Goal: Information Seeking & Learning: Find specific fact

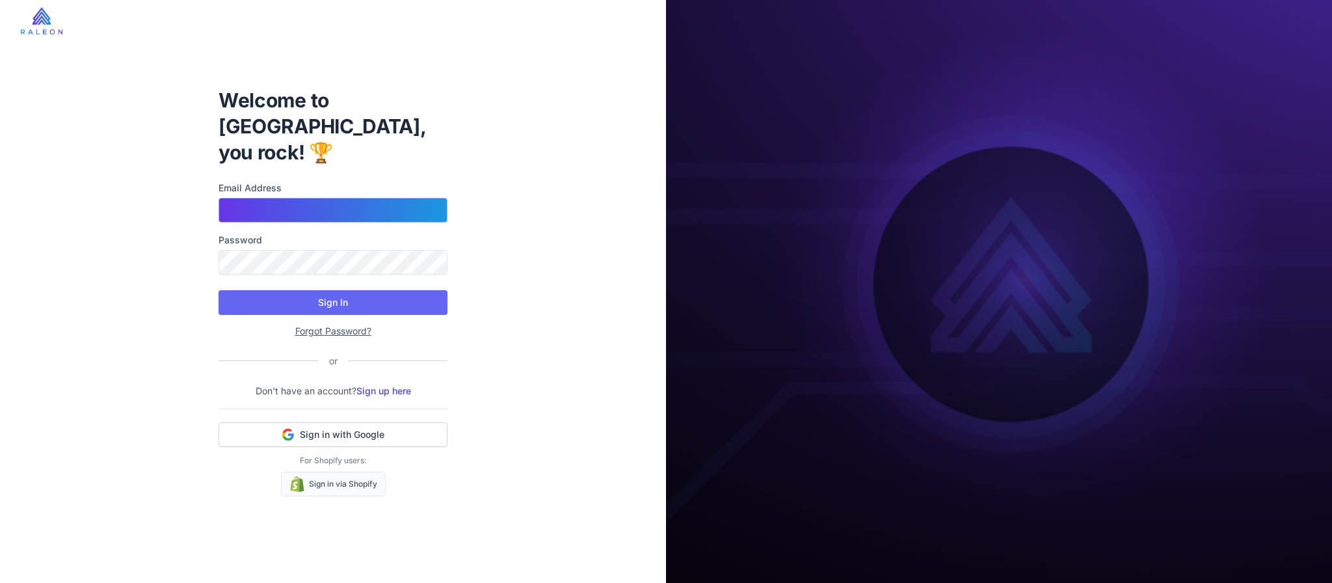
type input "**********"
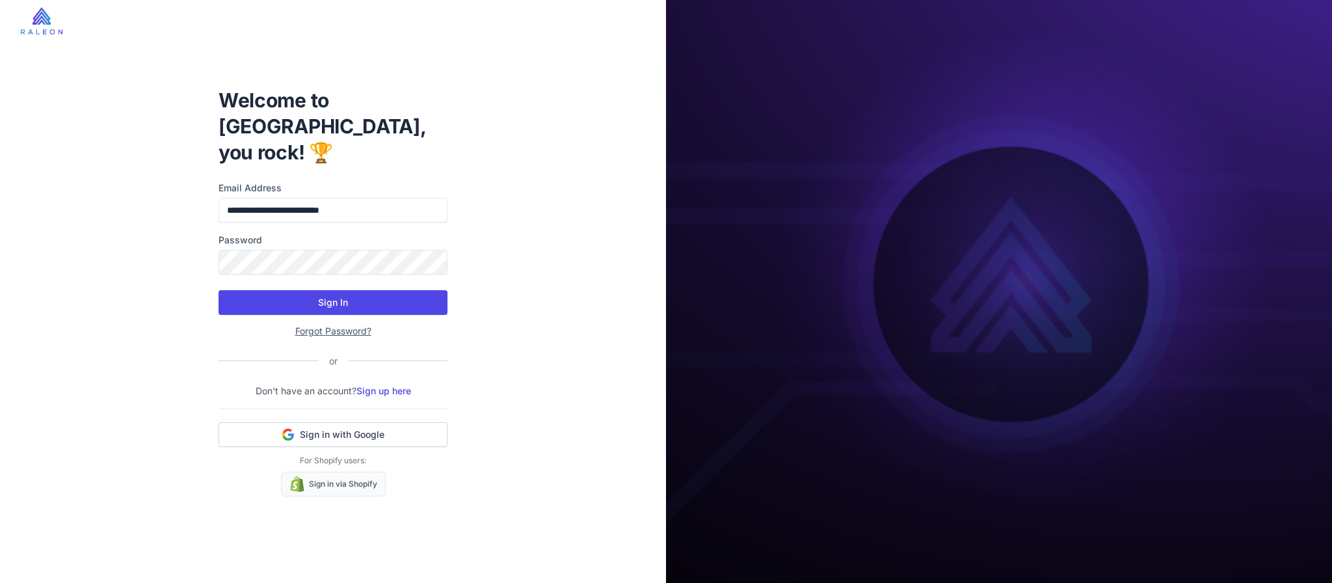
click at [293, 295] on button "Sign In" at bounding box center [332, 302] width 229 height 25
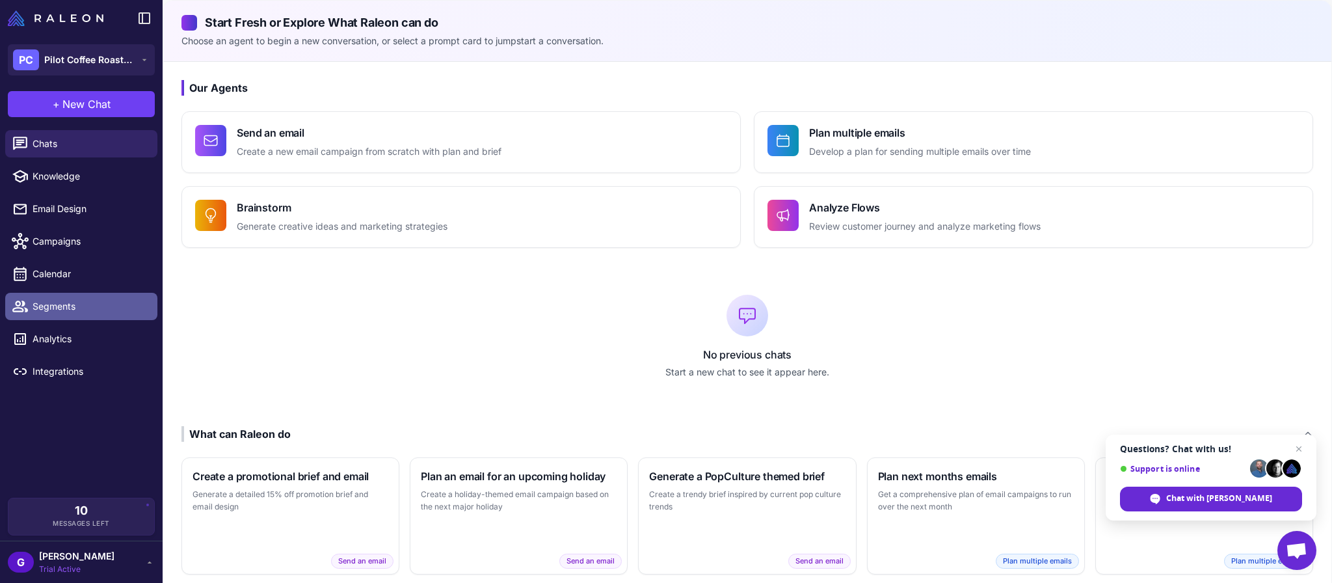
click at [80, 309] on span "Segments" at bounding box center [90, 306] width 114 height 14
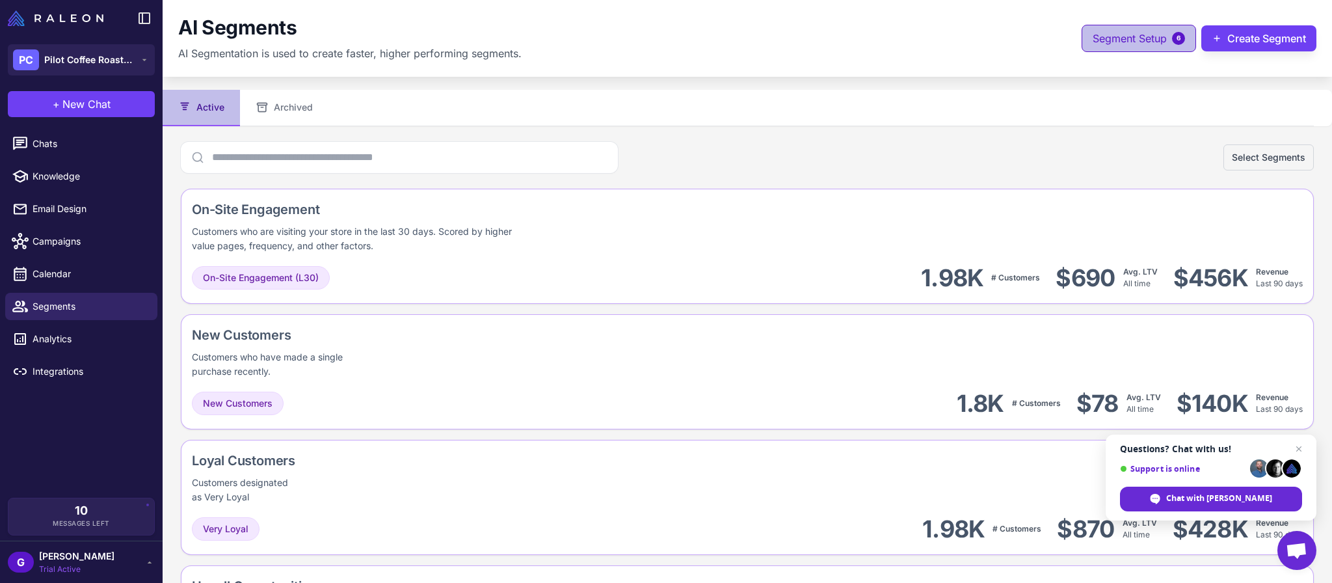
click at [1130, 47] on button "Segment Setup 6" at bounding box center [1138, 38] width 114 height 27
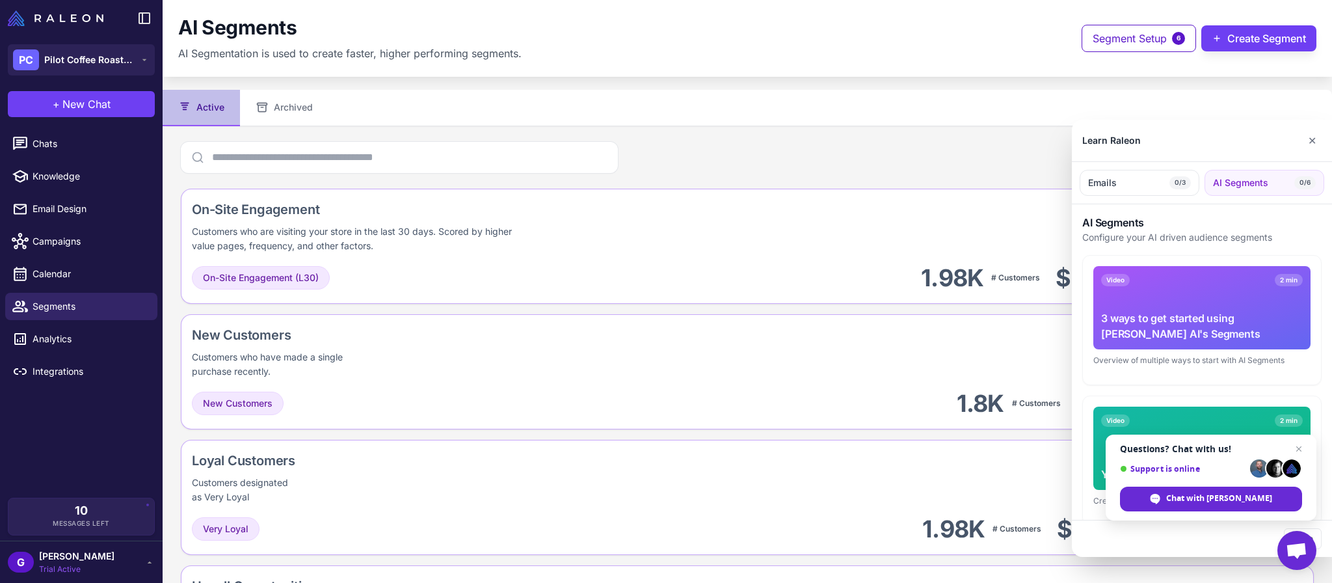
click at [1238, 182] on span "AI Segments" at bounding box center [1240, 183] width 55 height 14
click at [1144, 181] on button "Emails 0/3" at bounding box center [1139, 183] width 120 height 26
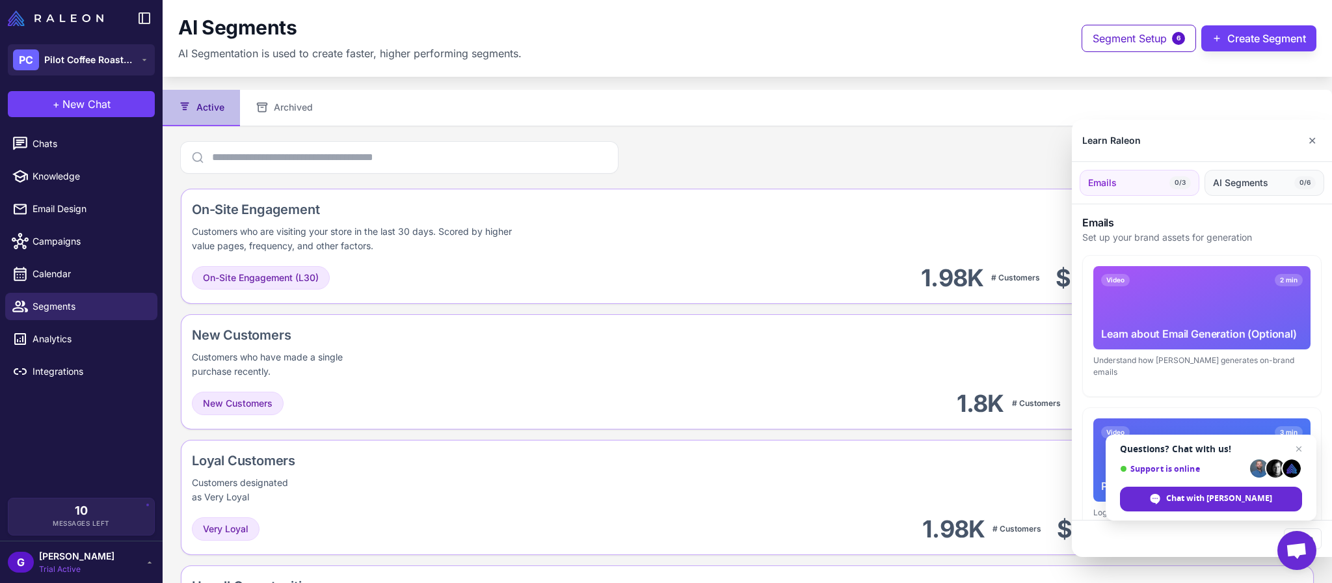
click at [1224, 183] on span "AI Segments" at bounding box center [1240, 183] width 55 height 14
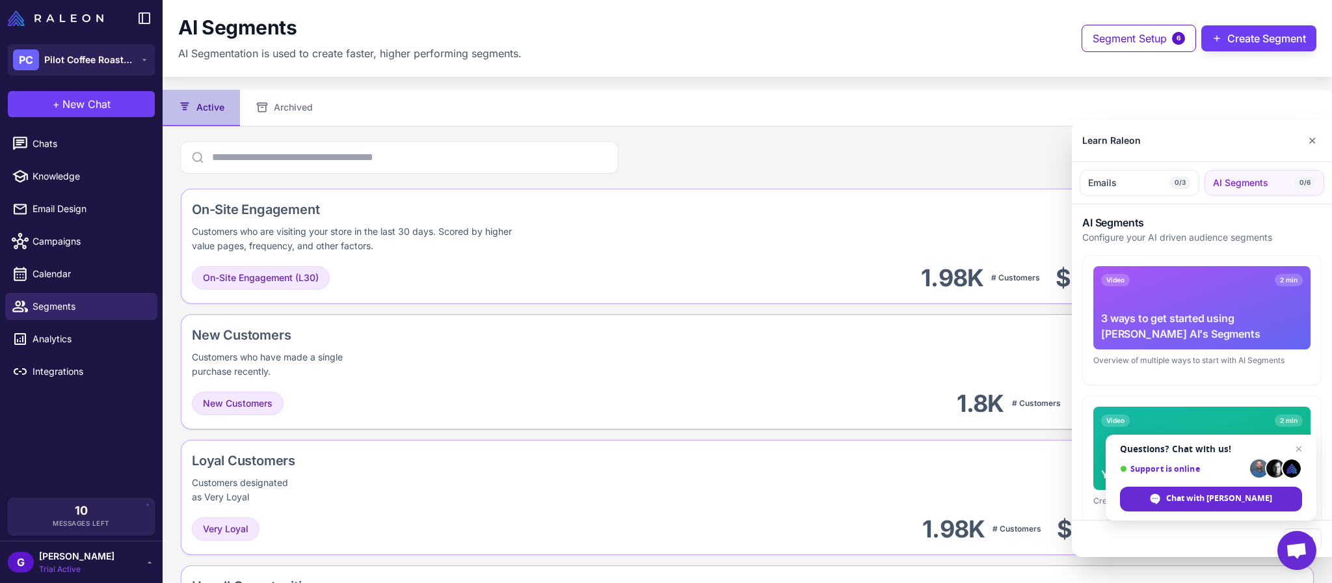
drag, startPoint x: 1317, startPoint y: 140, endPoint x: 1288, endPoint y: 142, distance: 29.3
click at [1317, 140] on button "✕" at bounding box center [1311, 140] width 19 height 26
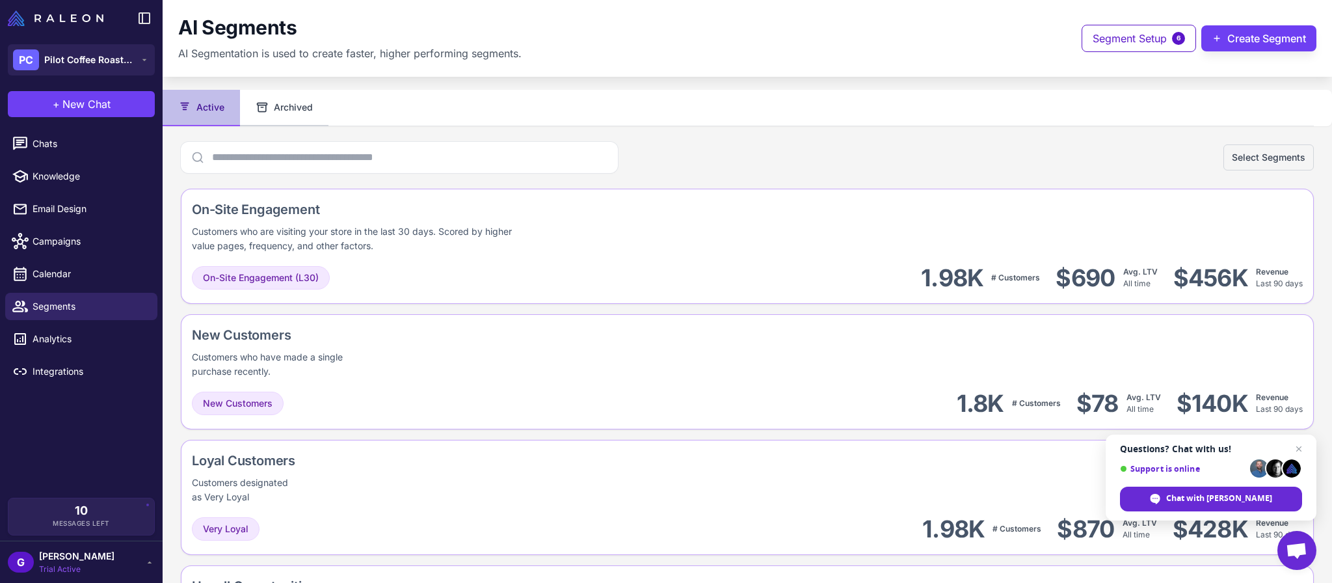
click at [280, 112] on button "Archived" at bounding box center [284, 108] width 88 height 36
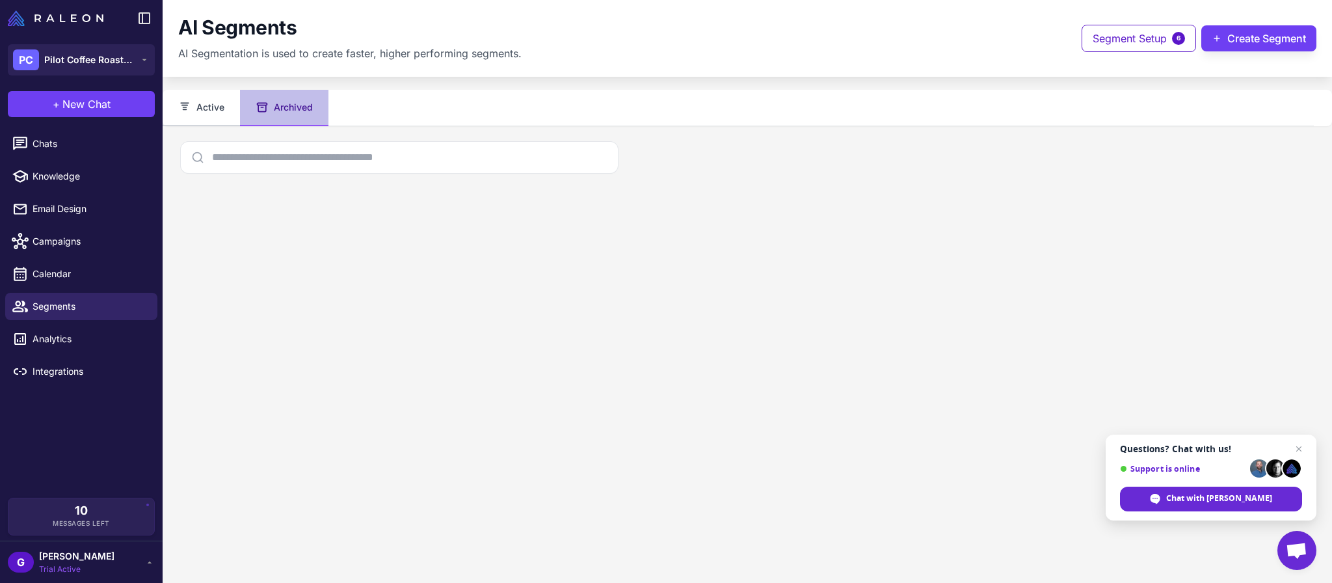
click at [217, 111] on button "Active" at bounding box center [201, 108] width 77 height 36
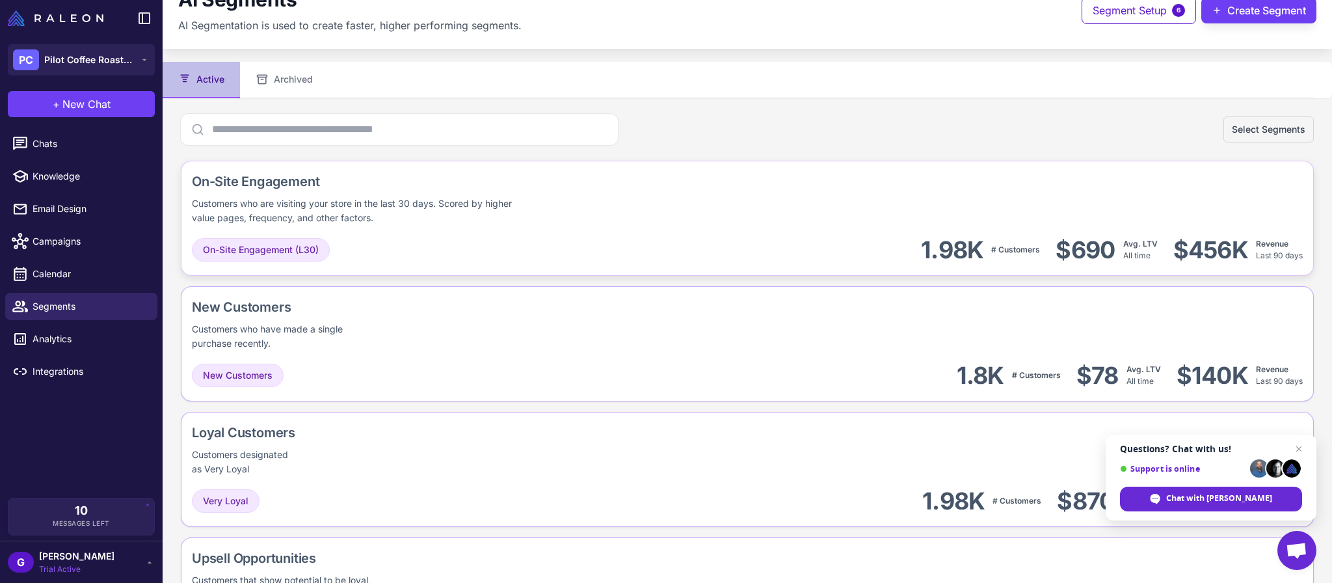
scroll to position [31, 0]
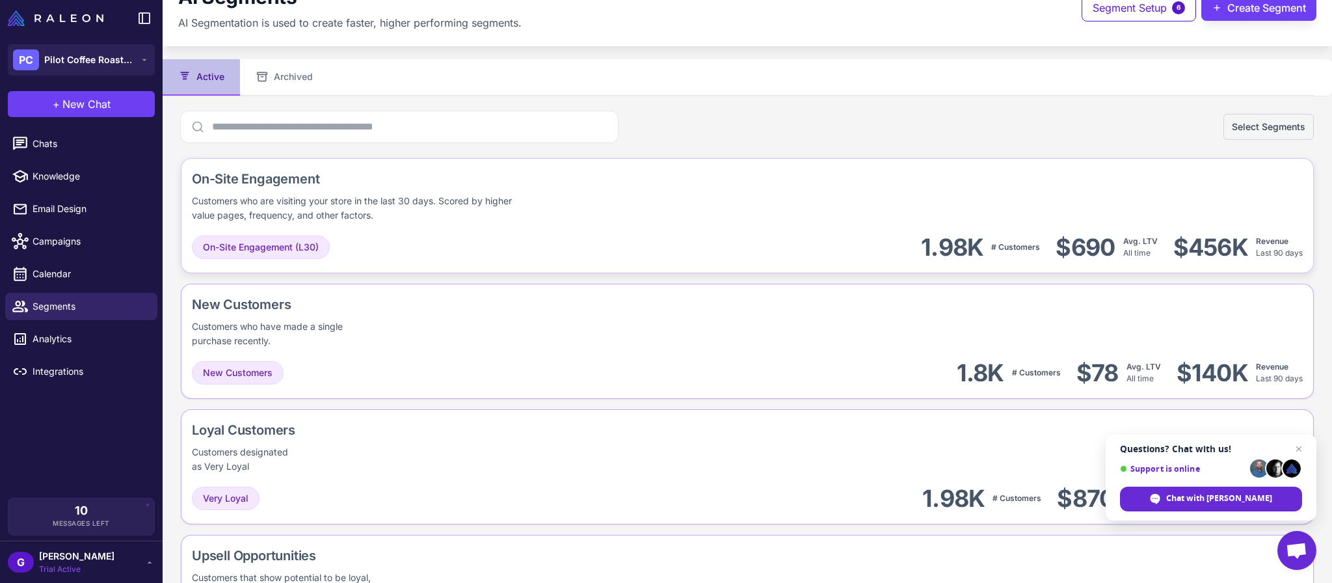
click at [1047, 222] on div "On-Site Engagement Customers who are visiting your store in the last 30 days. S…" at bounding box center [747, 215] width 1133 height 115
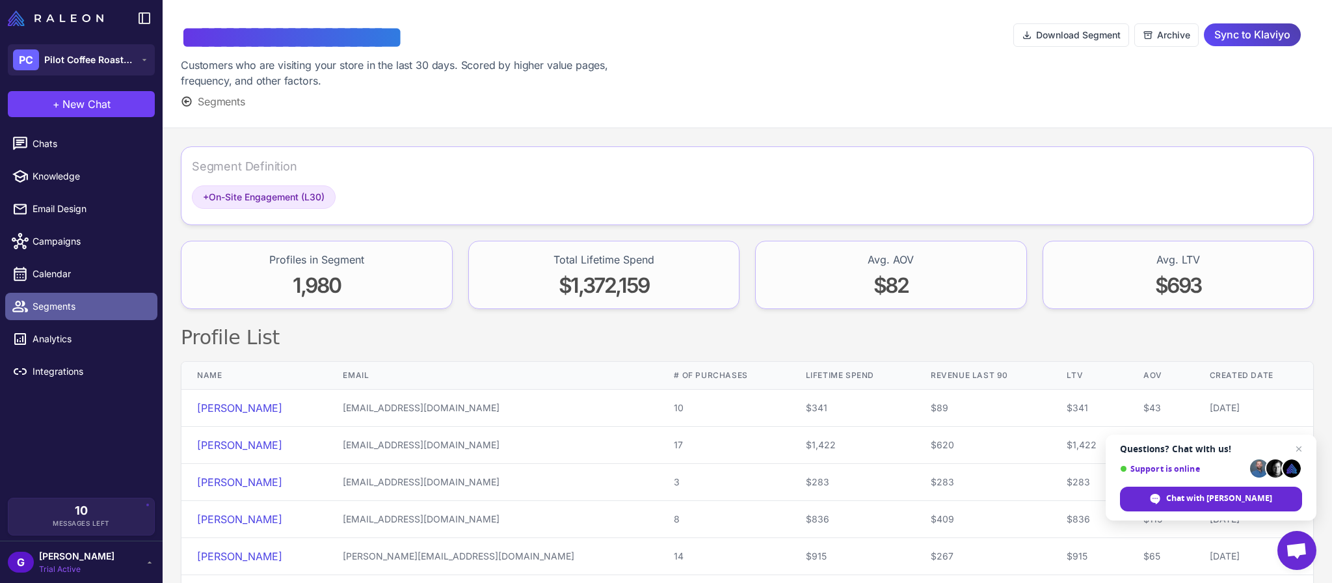
click at [64, 307] on span "Segments" at bounding box center [90, 306] width 114 height 14
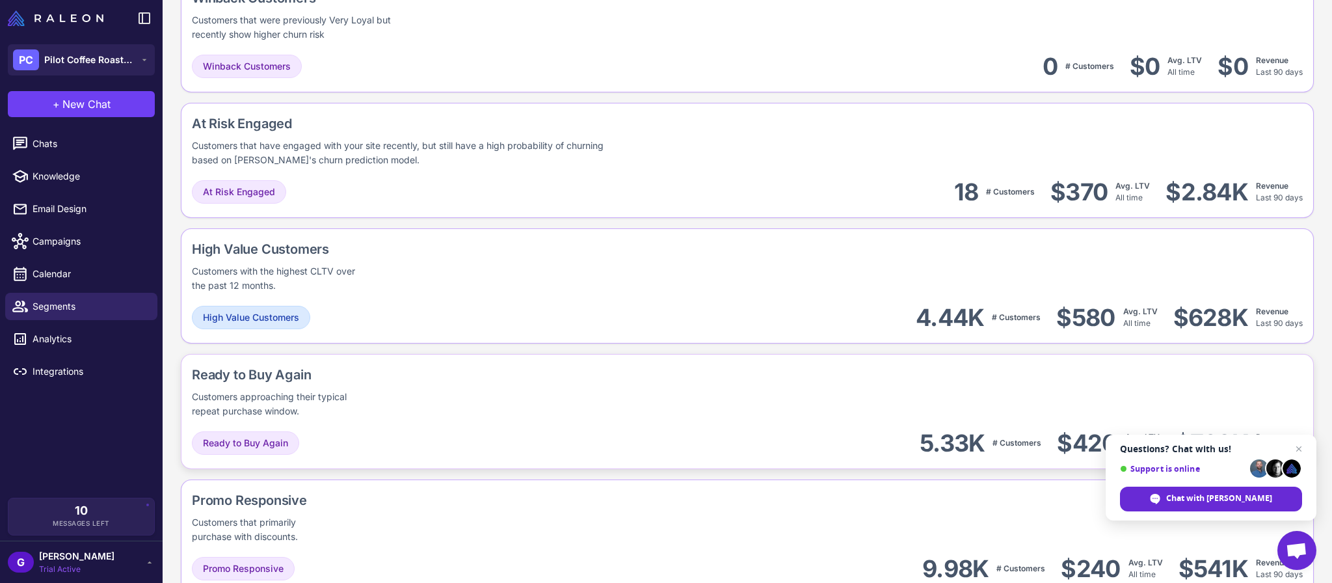
scroll to position [722, 0]
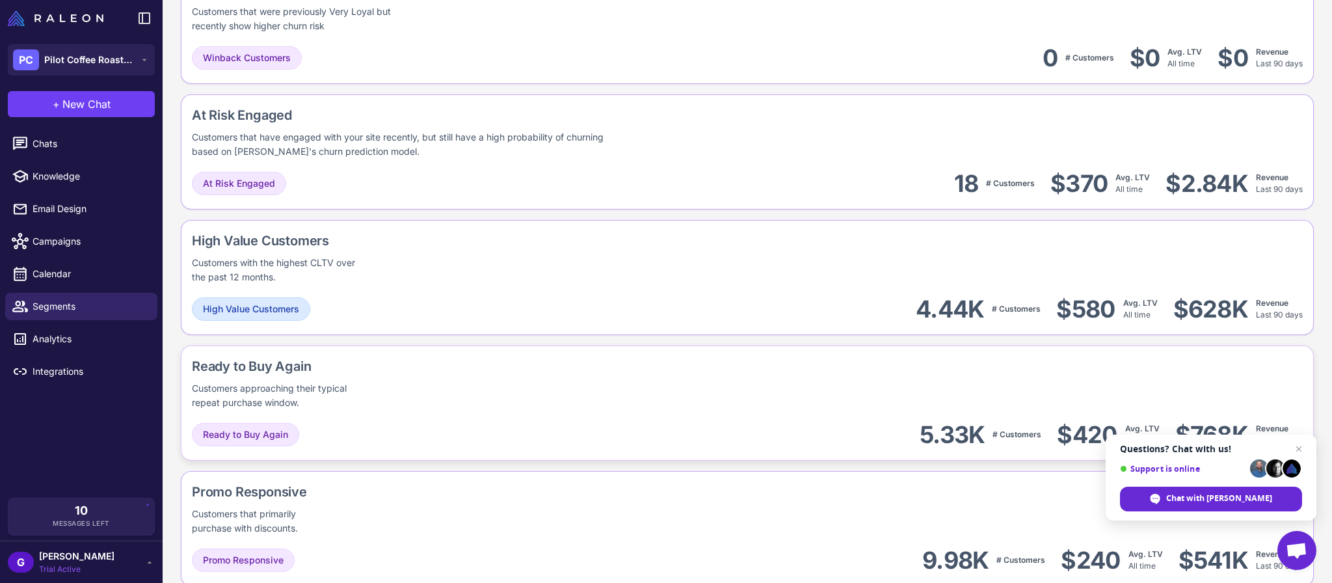
click at [655, 403] on div "Ready to Buy Again Customers approaching their typical repeat purchase window." at bounding box center [747, 382] width 1110 height 53
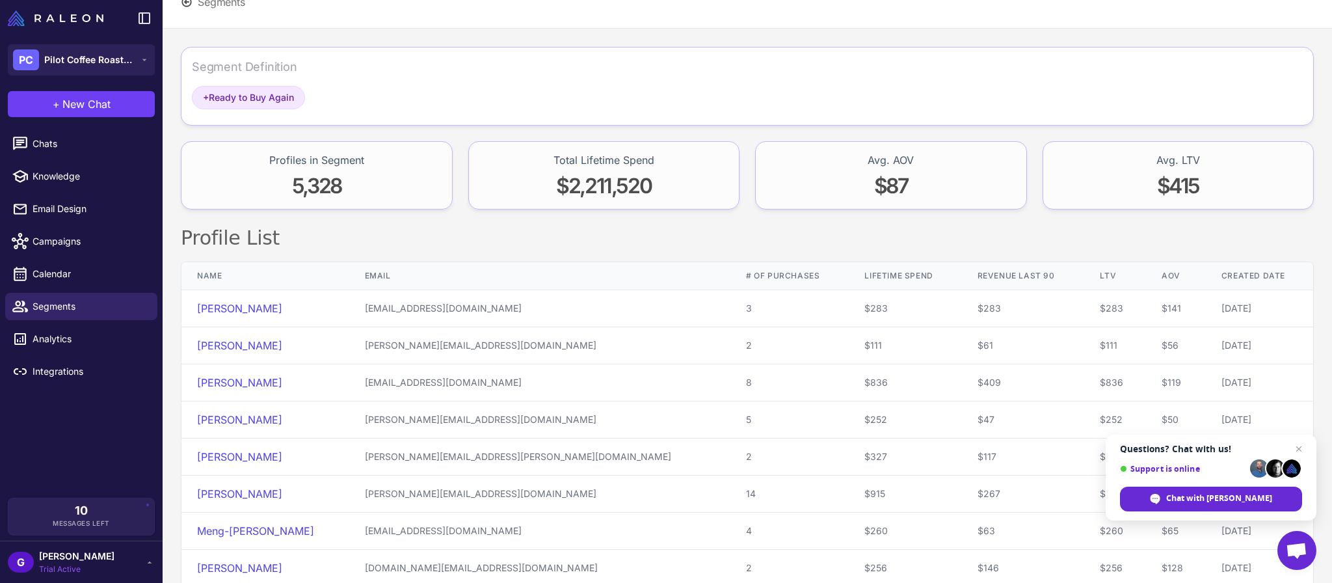
scroll to position [109, 0]
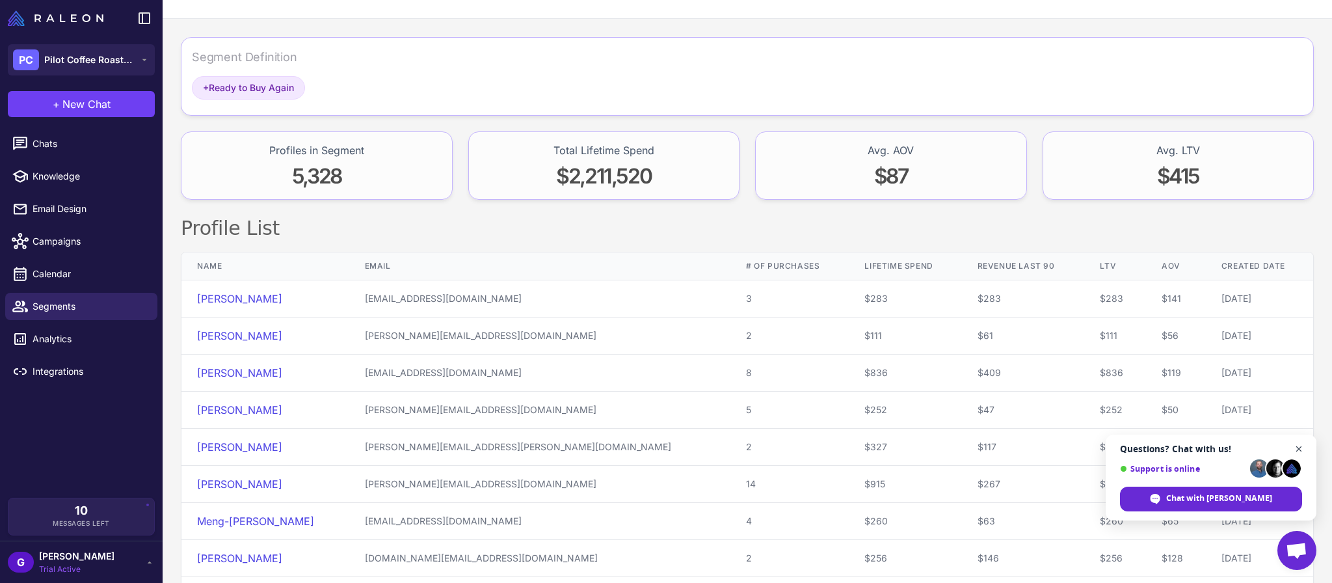
click at [1300, 445] on span "Close chat" at bounding box center [1299, 449] width 16 height 16
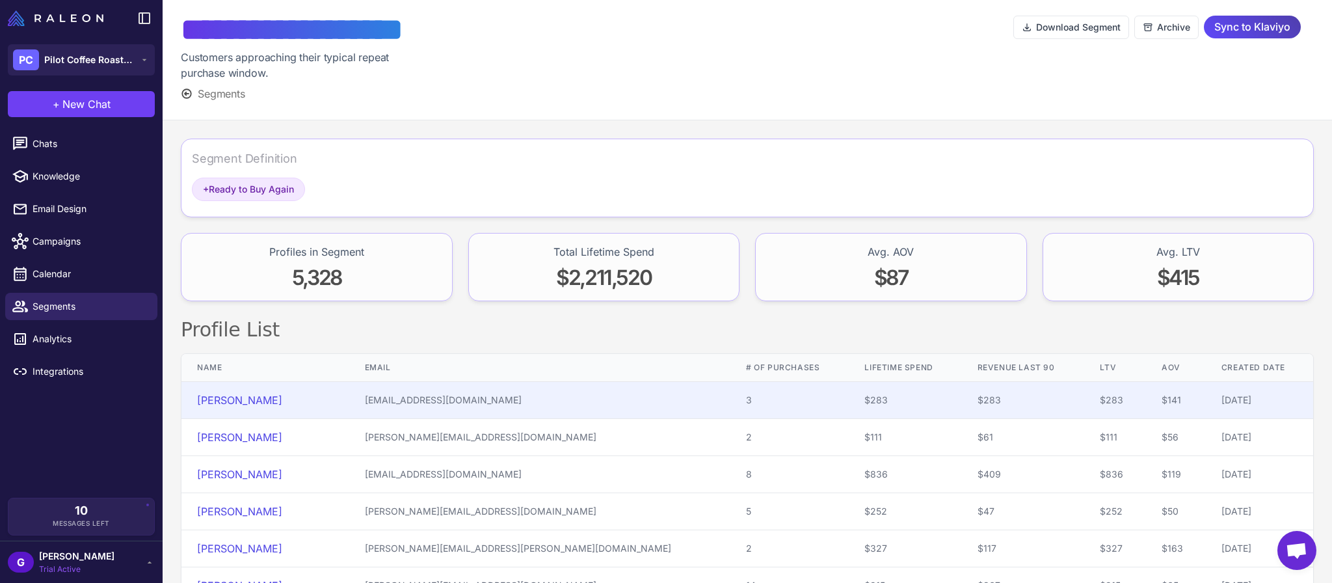
scroll to position [0, 0]
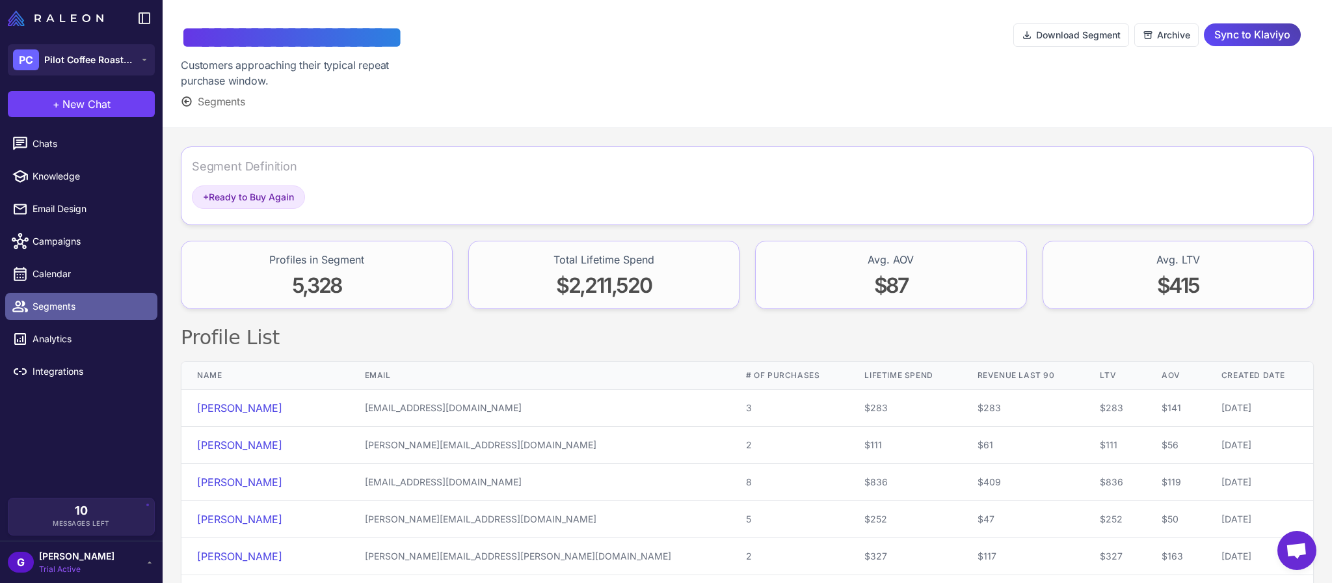
click at [43, 301] on span "Segments" at bounding box center [90, 306] width 114 height 14
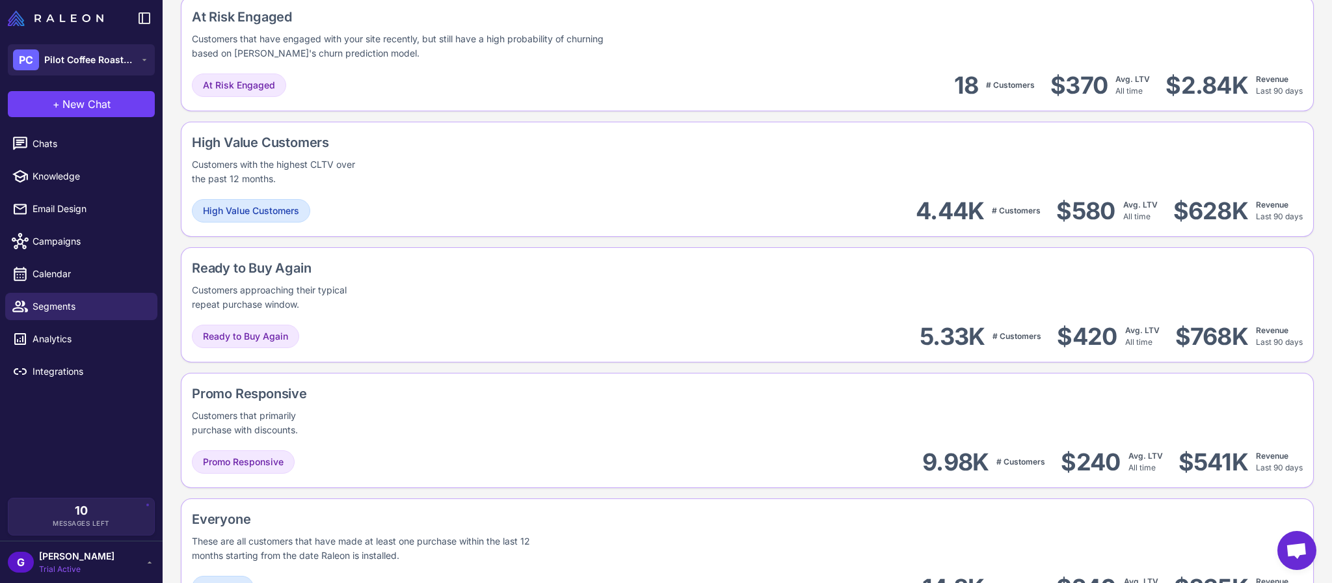
scroll to position [868, 0]
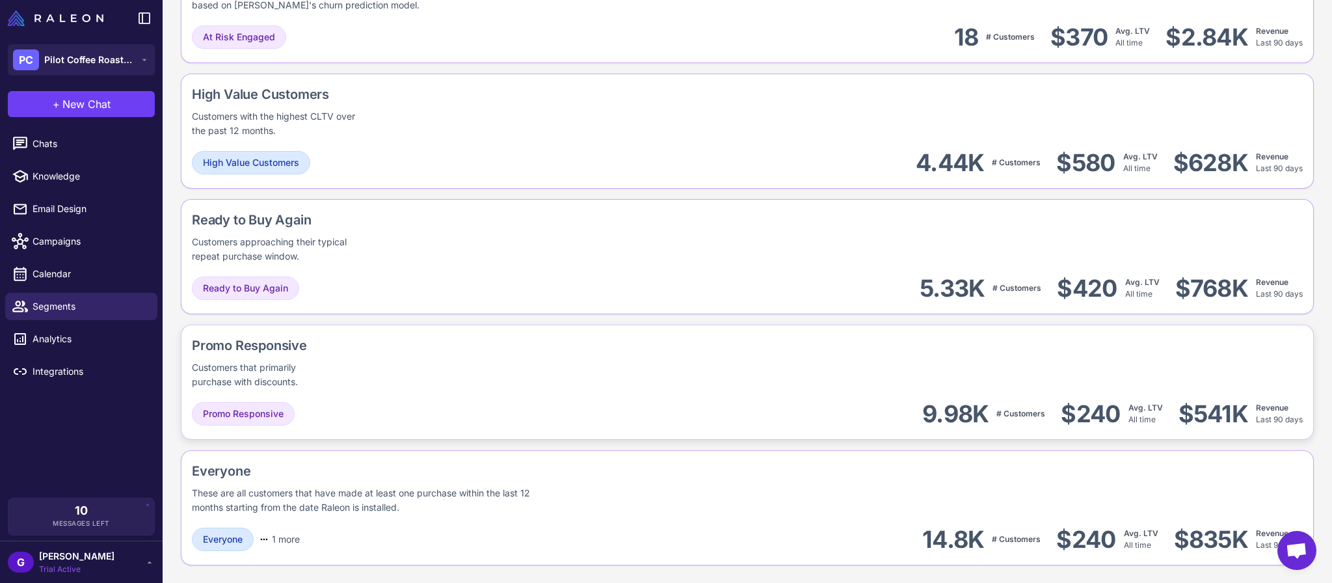
click at [504, 377] on div "Promo Responsive Customers that primarily purchase with discounts." at bounding box center [747, 361] width 1110 height 53
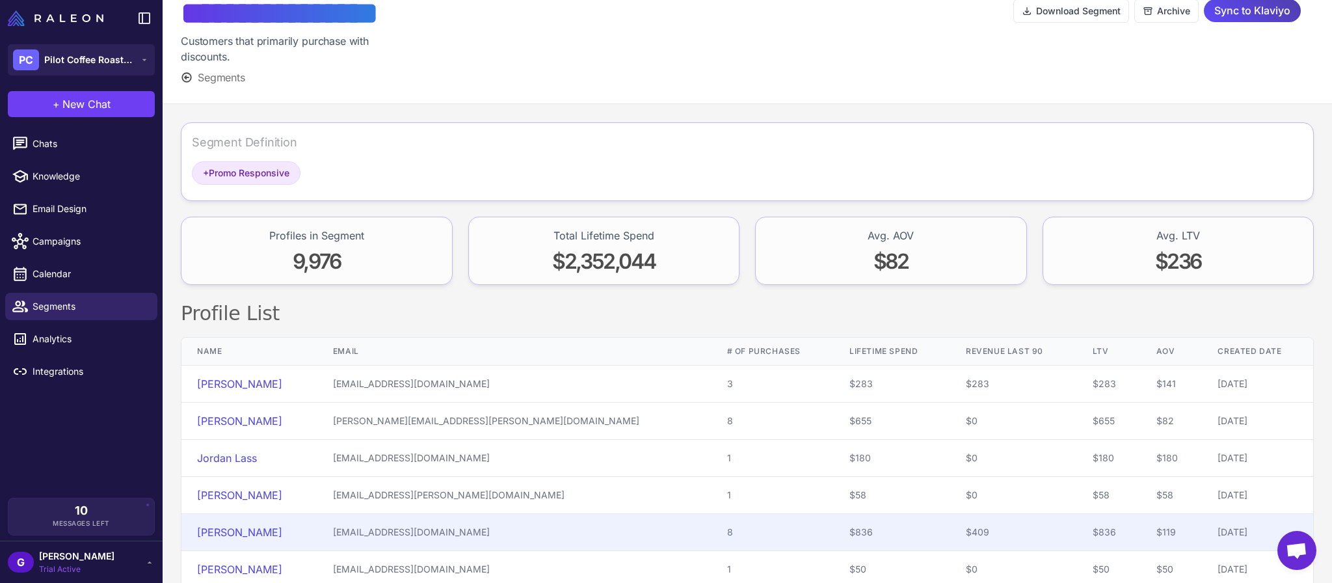
scroll to position [239, 0]
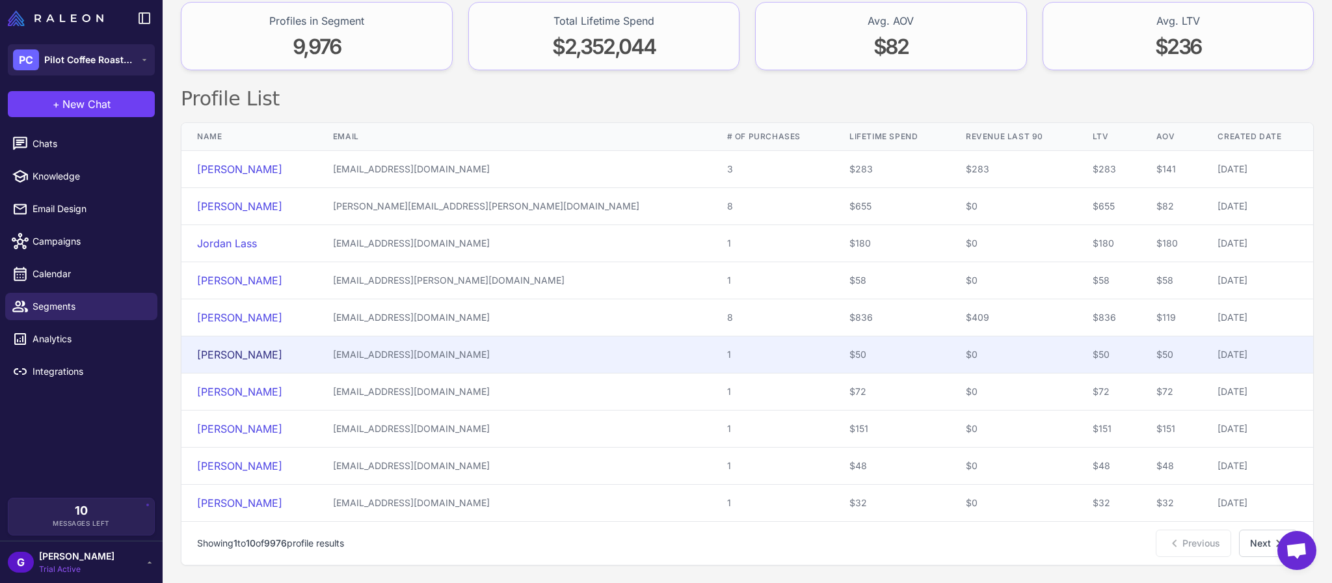
click at [237, 351] on link "Chris Nicholson" at bounding box center [239, 354] width 85 height 13
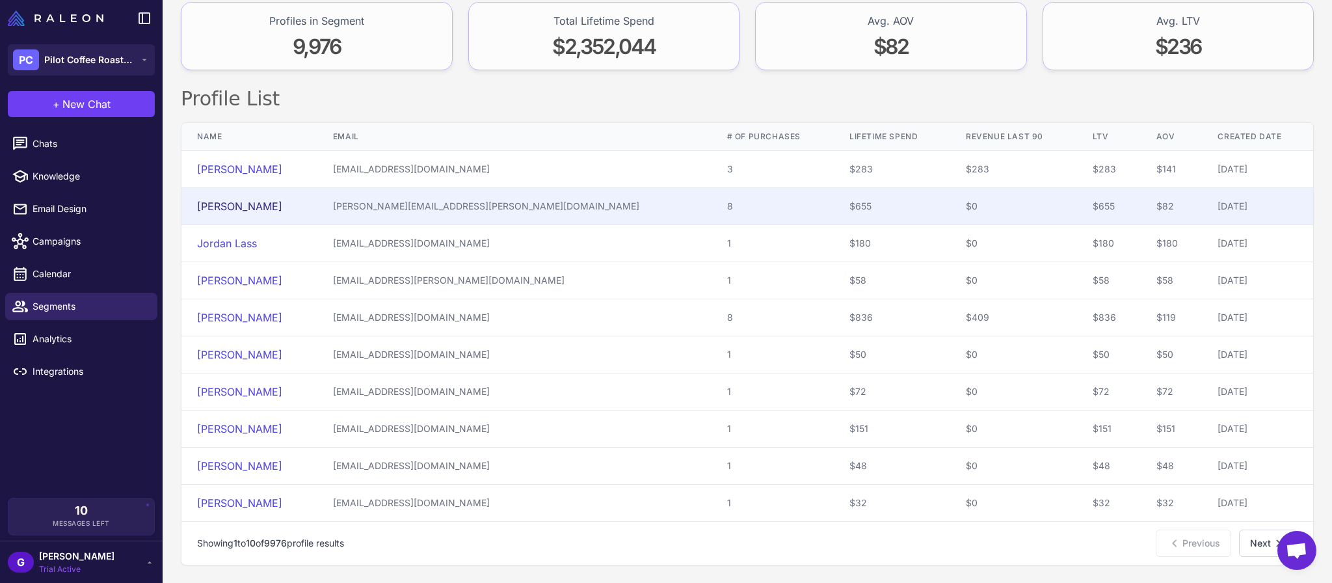
click at [244, 202] on link "[PERSON_NAME]" at bounding box center [239, 206] width 85 height 13
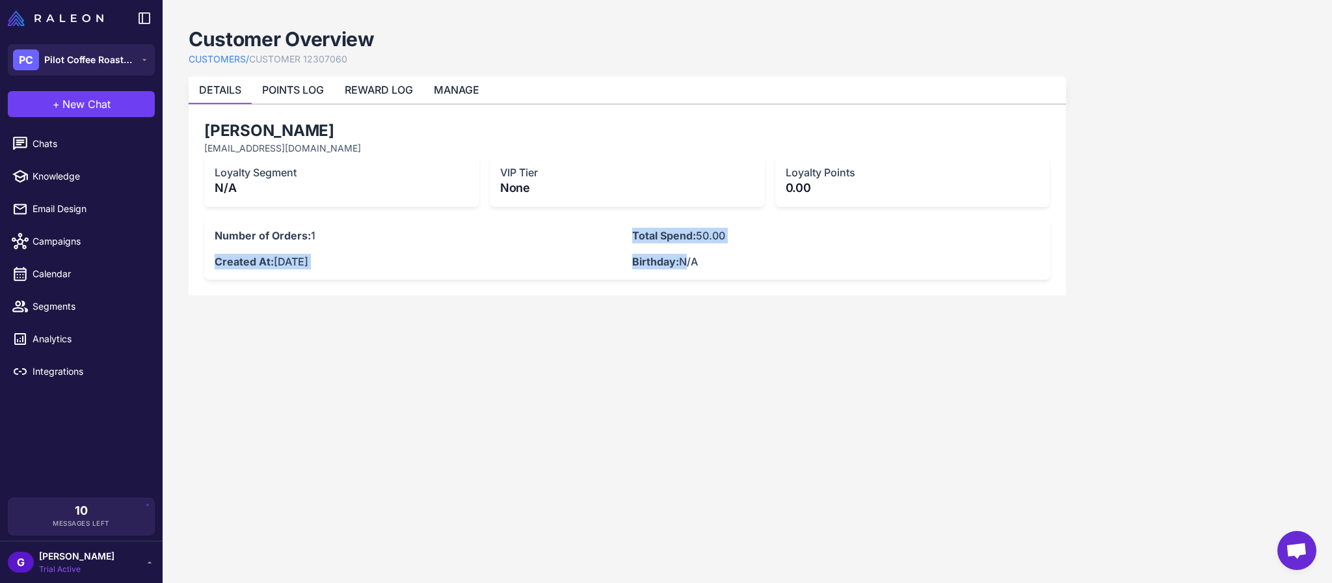
drag, startPoint x: 689, startPoint y: 246, endPoint x: 685, endPoint y: 260, distance: 14.4
click at [685, 260] on div "Number of Orders: 1 Total Spend: 50.00 Created At: August 30, 2024 Birthday: N/A" at bounding box center [627, 249] width 825 height 42
drag, startPoint x: 685, startPoint y: 260, endPoint x: 613, endPoint y: 257, distance: 71.6
click at [682, 260] on p "Birthday: N/A" at bounding box center [835, 262] width 407 height 16
click at [379, 254] on p "Created At: August 30, 2024" at bounding box center [418, 262] width 407 height 16
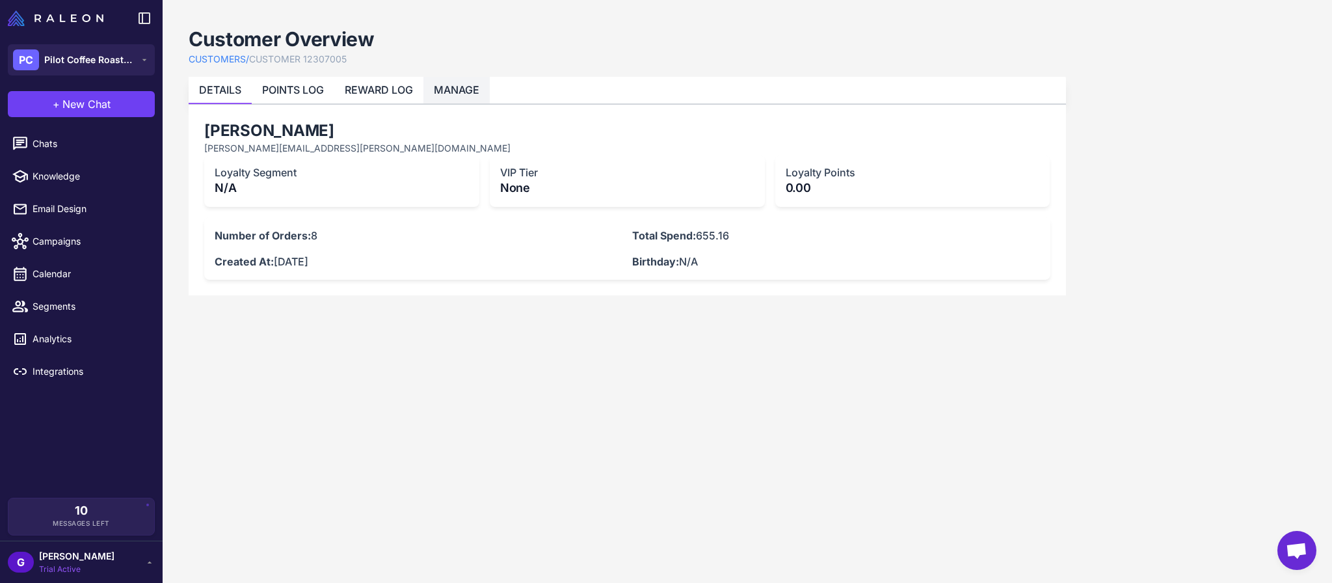
click at [443, 91] on link "MANAGE" at bounding box center [457, 89] width 46 height 13
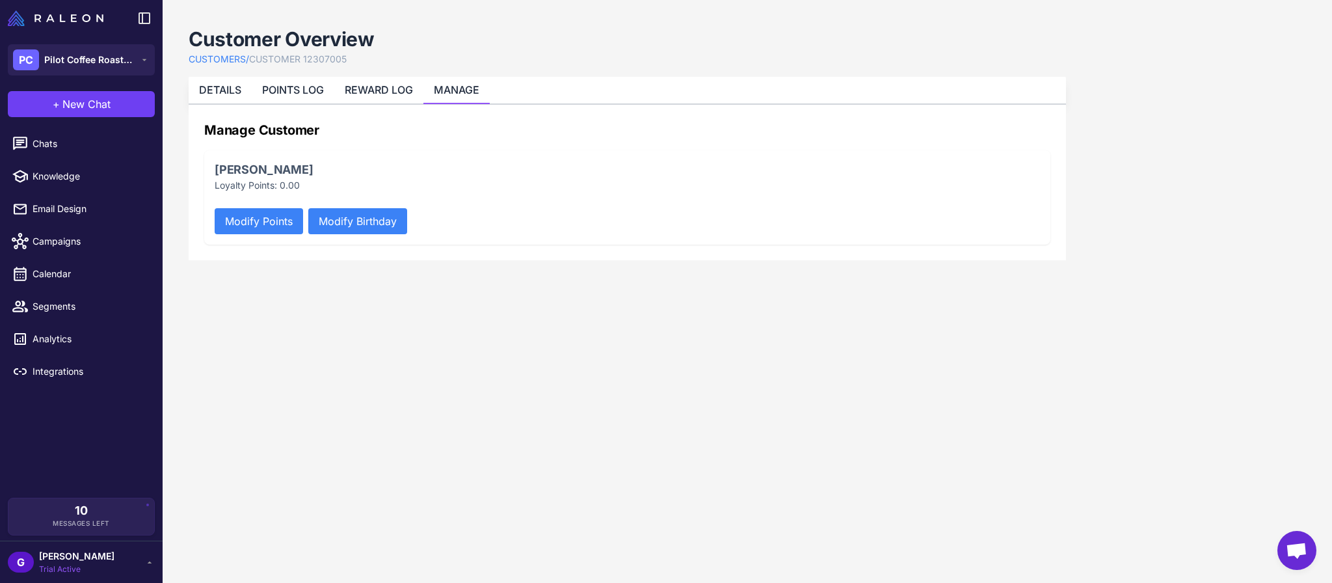
click at [217, 57] on link "CUSTOMERS /" at bounding box center [219, 59] width 60 height 14
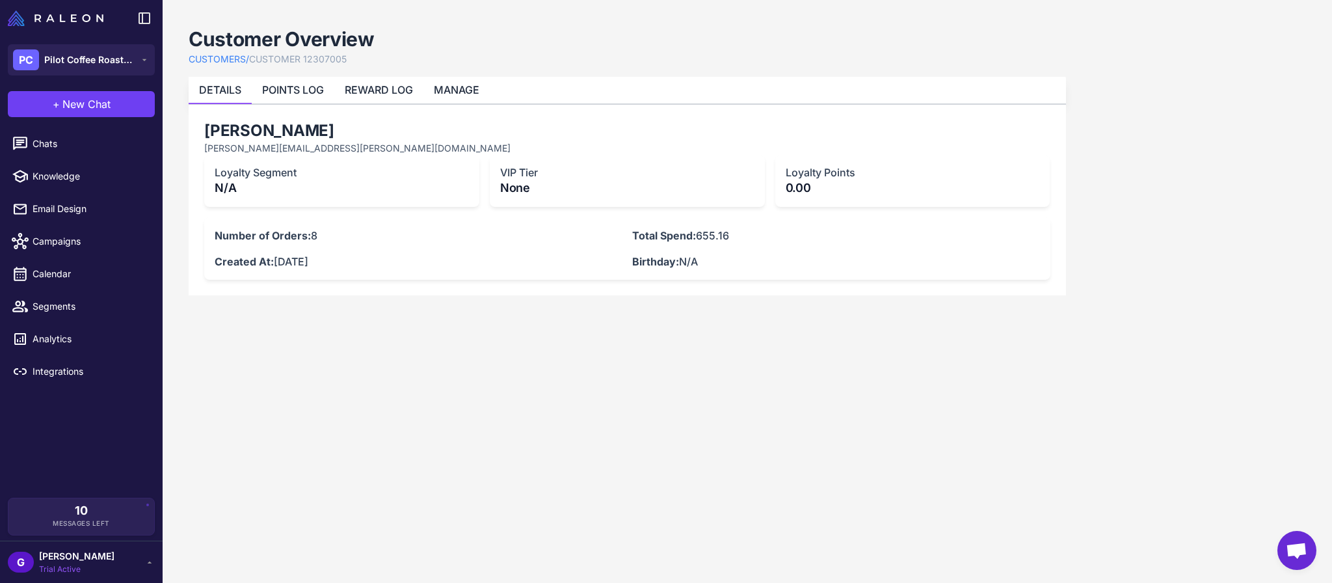
click at [250, 133] on h2 "[PERSON_NAME]" at bounding box center [627, 130] width 846 height 21
click at [237, 151] on p "[PERSON_NAME][EMAIL_ADDRESS][PERSON_NAME][DOMAIN_NAME]" at bounding box center [627, 148] width 846 height 14
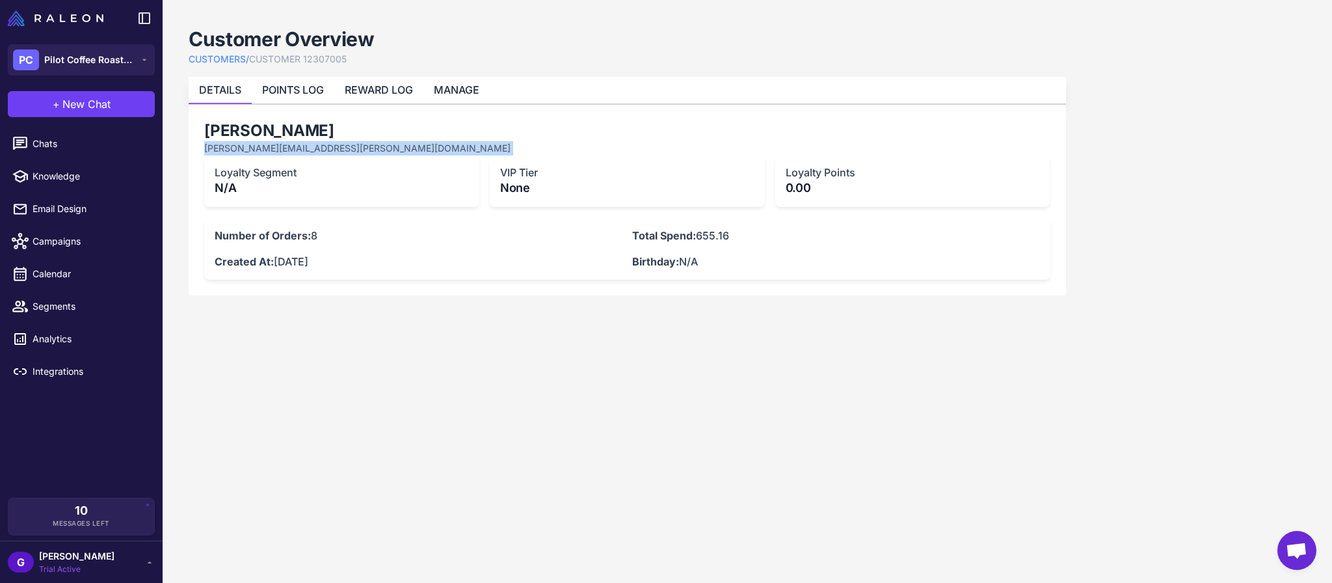
copy p "[PERSON_NAME][EMAIL_ADDRESS][PERSON_NAME][DOMAIN_NAME]"
